Goal: Task Accomplishment & Management: Manage account settings

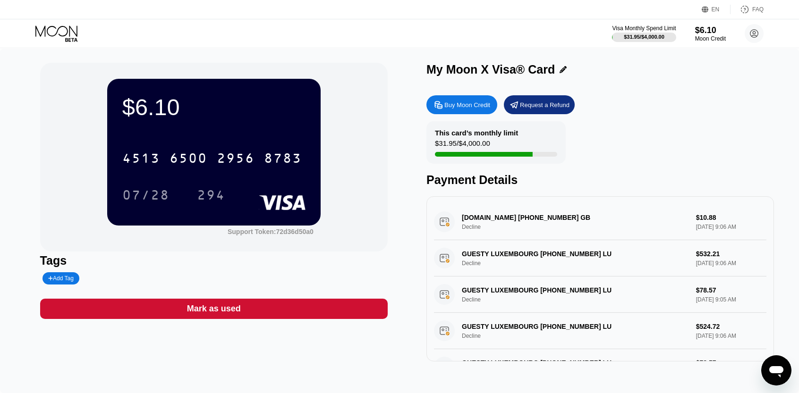
click at [40, 36] on icon at bounding box center [57, 33] width 44 height 17
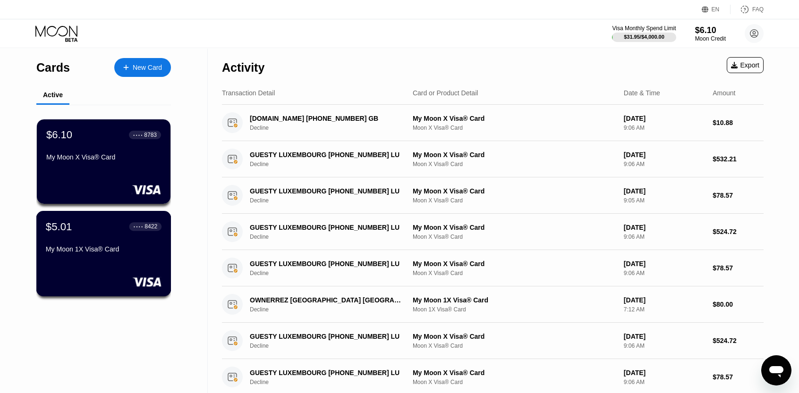
click at [118, 226] on div "$5.01 ● ● ● ● 8422" at bounding box center [104, 227] width 116 height 12
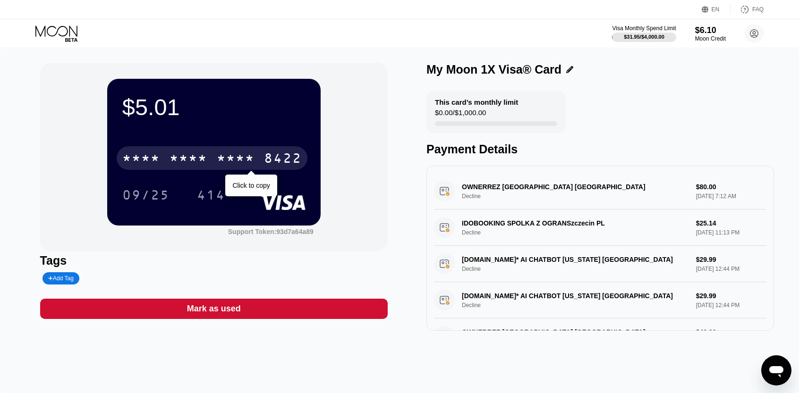
click at [169, 148] on div "* * * * * * * * * * * * 8422" at bounding box center [212, 158] width 191 height 24
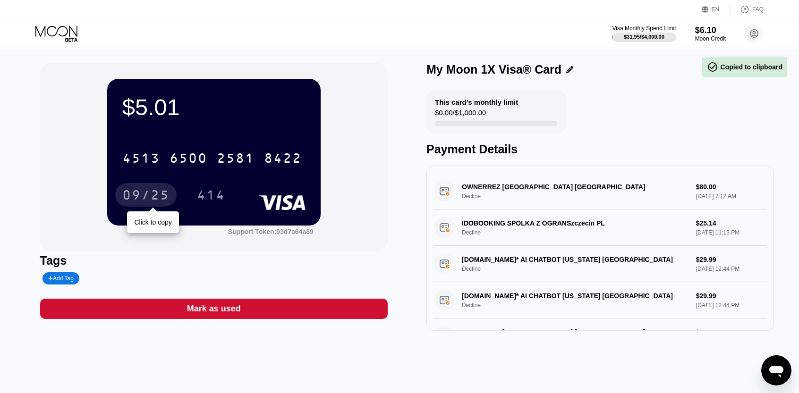
click at [128, 196] on div "09/25" at bounding box center [145, 196] width 47 height 15
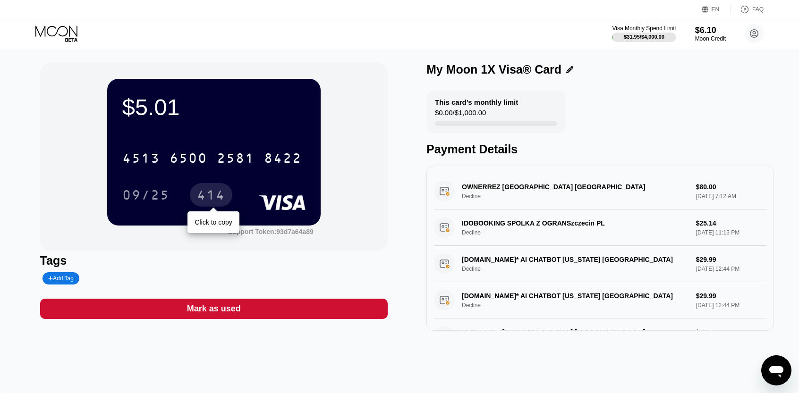
click at [214, 207] on div "414" at bounding box center [211, 195] width 42 height 24
